Goal: Task Accomplishment & Management: Manage account settings

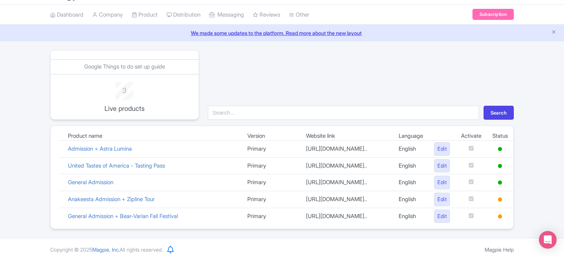
scroll to position [30, 0]
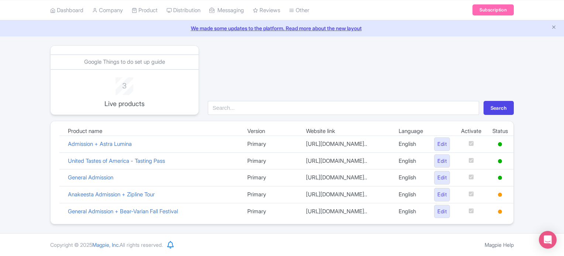
click at [339, 76] on div "Search" at bounding box center [360, 80] width 315 height 70
click at [439, 212] on link "Edit" at bounding box center [442, 212] width 16 height 14
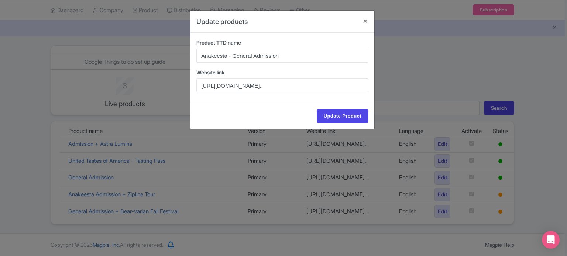
drag, startPoint x: 421, startPoint y: 67, endPoint x: 412, endPoint y: 66, distance: 8.5
click at [421, 67] on div "Update products Product TTD name Anakeesta - General Admission Website link htt…" at bounding box center [283, 128] width 567 height 256
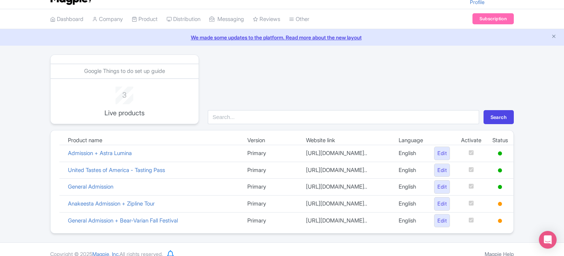
scroll to position [0, 0]
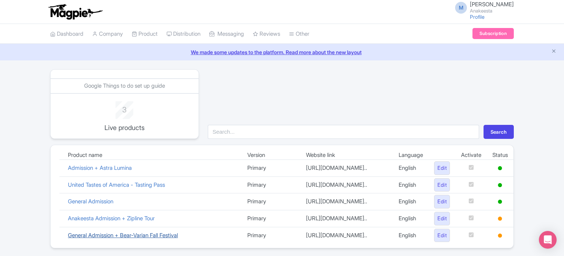
click at [120, 239] on link "General Admission + Bear-Varian Fall Festival" at bounding box center [123, 235] width 110 height 7
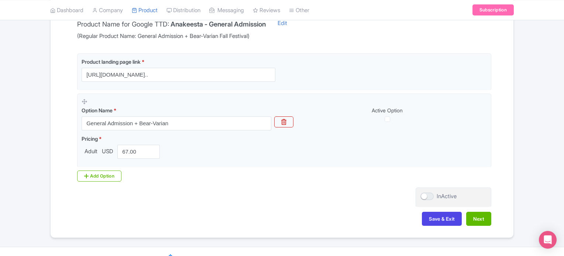
scroll to position [169, 0]
click at [422, 194] on div at bounding box center [426, 196] width 13 height 7
click at [422, 194] on input "InActive" at bounding box center [422, 196] width 5 height 5
checkbox input "true"
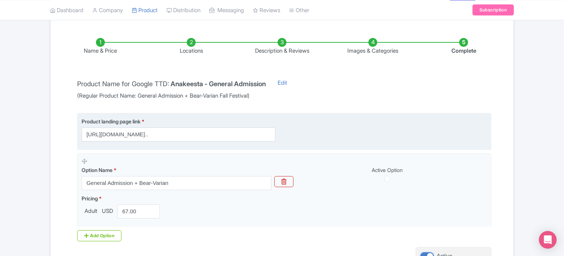
scroll to position [108, 0]
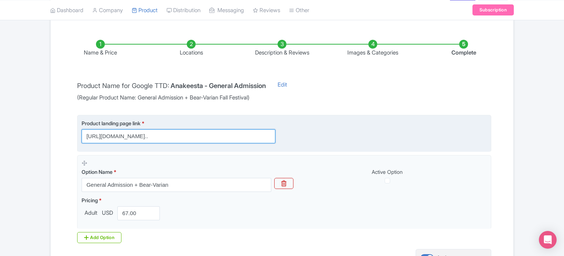
click at [120, 138] on input "https://tickets.anakeesta.com/webstore/shop/viewItems.aspx?cg=web&c=Web1&_gl=1*…" at bounding box center [179, 136] width 194 height 14
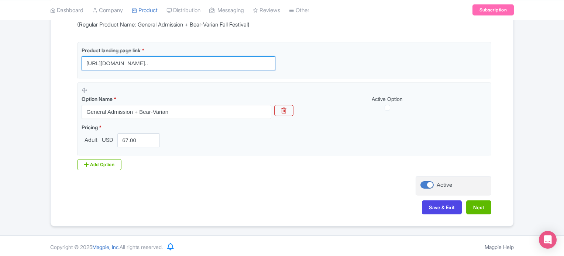
scroll to position [181, 0]
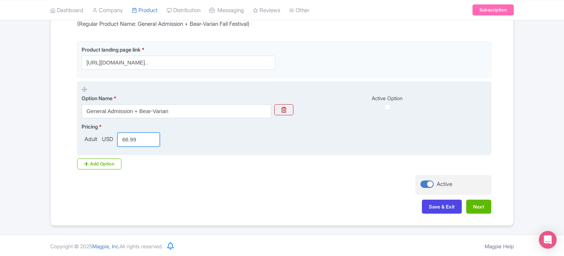
drag, startPoint x: 151, startPoint y: 139, endPoint x: 145, endPoint y: 139, distance: 5.9
click at [151, 139] on input "66.99" at bounding box center [138, 140] width 42 height 14
drag, startPoint x: 135, startPoint y: 137, endPoint x: 117, endPoint y: 138, distance: 18.1
click at [117, 138] on div "66.99" at bounding box center [138, 140] width 48 height 14
click at [132, 139] on input "66.99" at bounding box center [138, 140] width 42 height 14
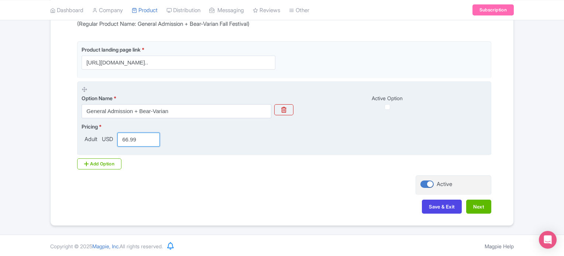
click at [132, 139] on input "66.99" at bounding box center [138, 140] width 42 height 14
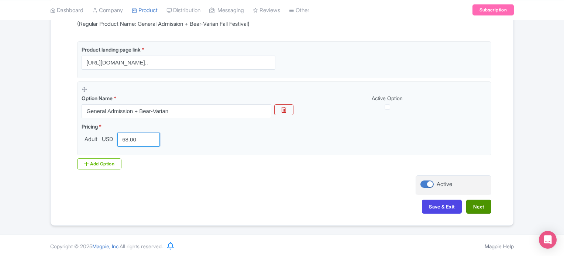
type input "68.00"
click at [472, 208] on button "Next" at bounding box center [478, 207] width 25 height 14
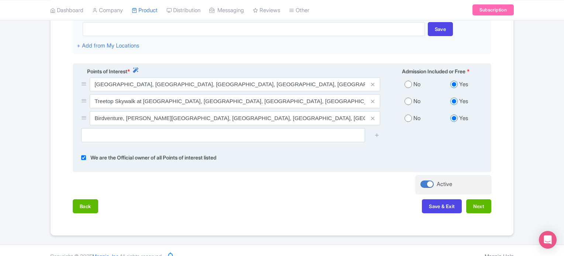
scroll to position [255, 0]
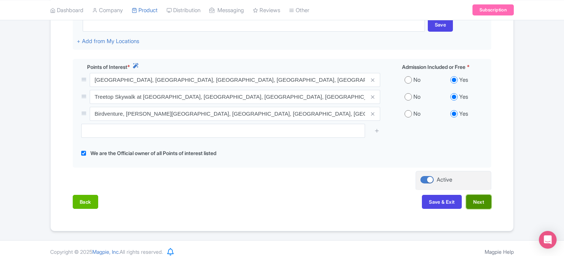
click at [480, 196] on button "Next" at bounding box center [478, 202] width 25 height 14
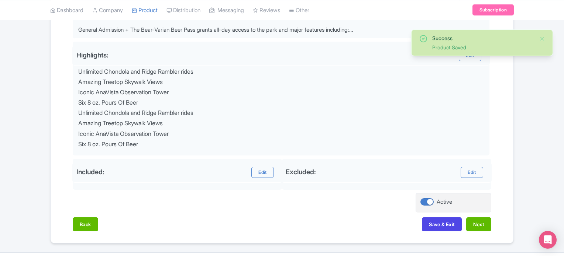
scroll to position [292, 0]
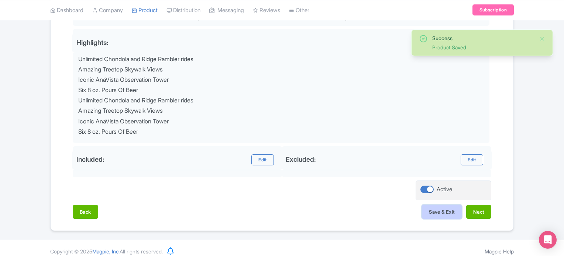
click at [442, 211] on button "Save & Exit" at bounding box center [442, 212] width 40 height 14
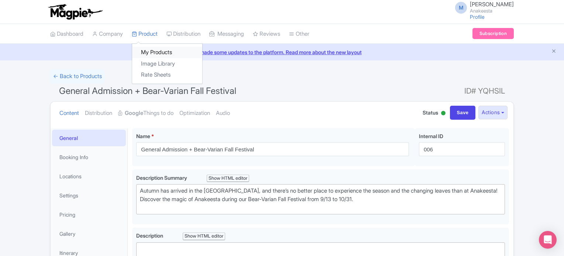
click at [156, 49] on link "My Products" at bounding box center [167, 52] width 70 height 11
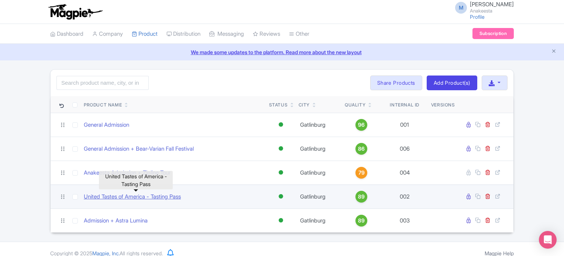
click at [167, 195] on link "United Tastes of America - Tasting Pass" at bounding box center [132, 197] width 97 height 8
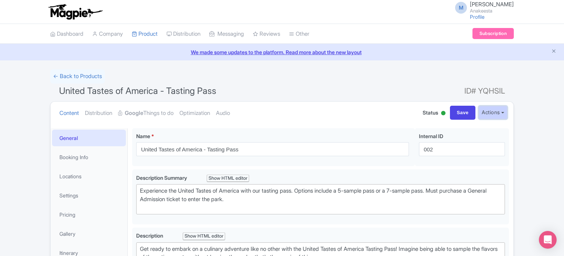
click at [491, 111] on button "Actions" at bounding box center [492, 113] width 29 height 14
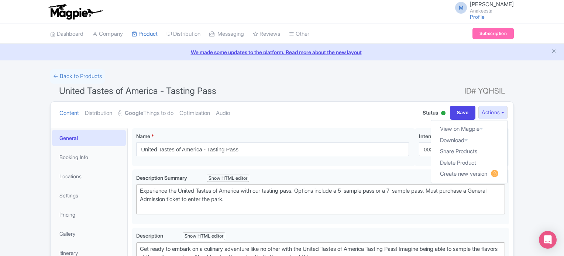
click at [426, 109] on span "Status" at bounding box center [429, 113] width 15 height 8
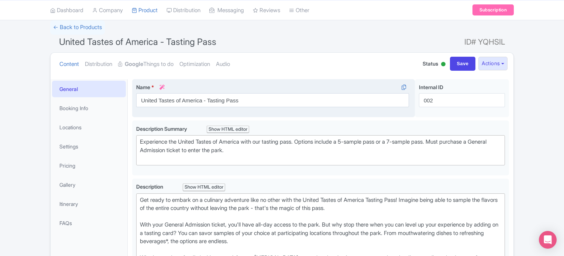
scroll to position [37, 0]
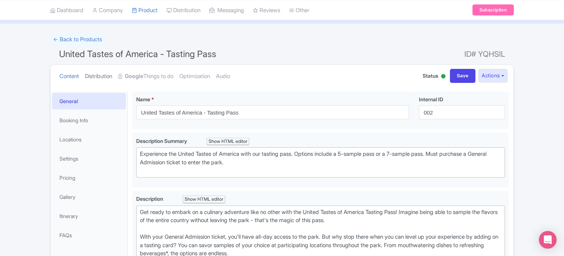
click at [112, 79] on link "Distribution" at bounding box center [98, 76] width 27 height 23
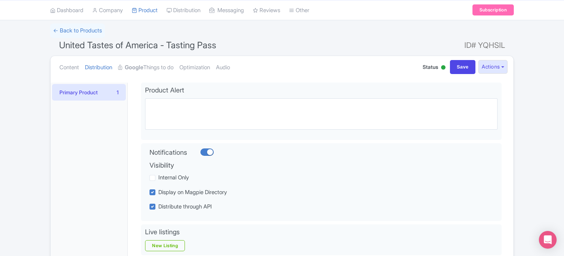
scroll to position [0, 0]
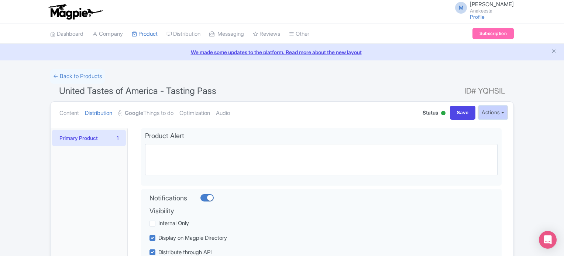
click at [491, 113] on button "Actions" at bounding box center [492, 113] width 29 height 14
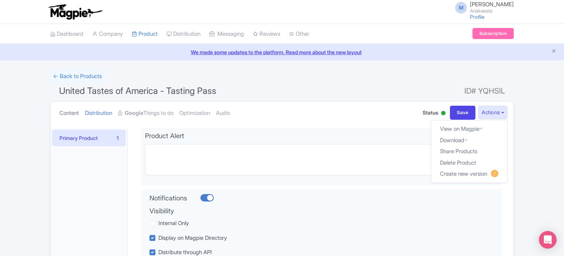
click at [64, 112] on link "Content" at bounding box center [69, 113] width 20 height 23
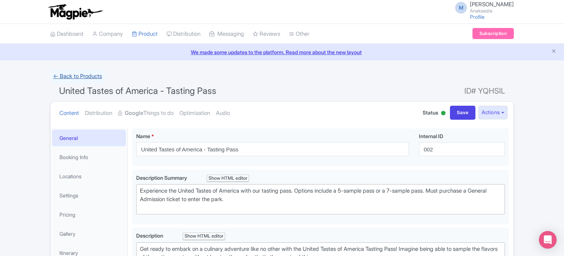
click at [76, 77] on link "← Back to Products" at bounding box center [77, 76] width 55 height 14
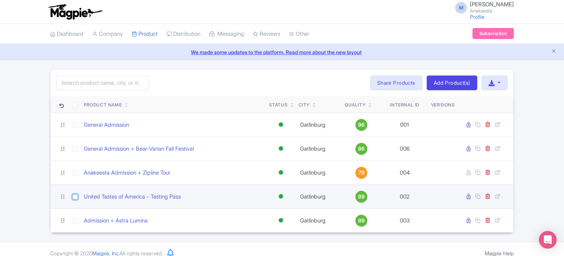
click at [75, 195] on input "checkbox" at bounding box center [75, 197] width 6 height 6
checkbox input "true"
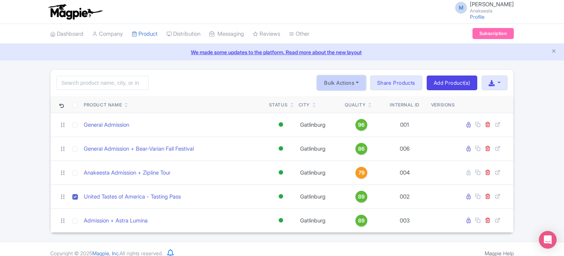
click at [335, 81] on button "Bulk Actions" at bounding box center [341, 83] width 49 height 15
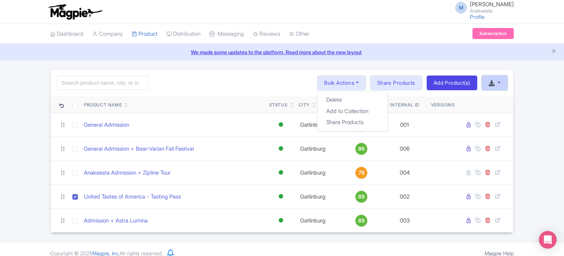
click at [497, 84] on button "button" at bounding box center [494, 83] width 26 height 15
click at [473, 66] on div "M [PERSON_NAME] Anakeesta Profile Users Settings Sign out Dashboard Company Pro…" at bounding box center [282, 121] width 564 height 242
